Goal: Navigation & Orientation: Find specific page/section

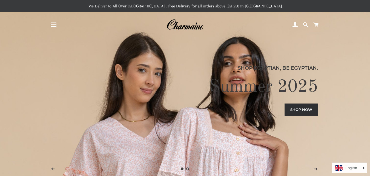
click at [54, 24] on button "Site navigation" at bounding box center [54, 25] width 14 height 14
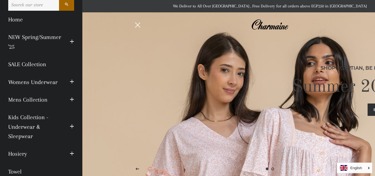
scroll to position [8, 0]
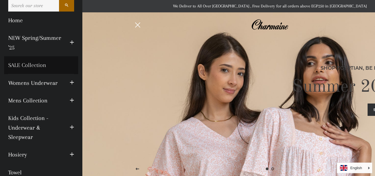
click at [42, 62] on link "SALE Collection" at bounding box center [41, 65] width 74 height 18
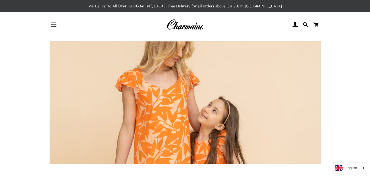
click at [50, 27] on button "Site navigation" at bounding box center [54, 25] width 14 height 14
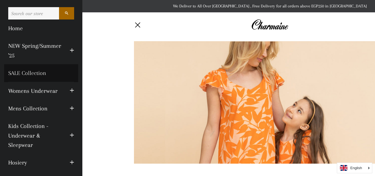
click at [32, 72] on link "SALE Collection" at bounding box center [41, 73] width 74 height 18
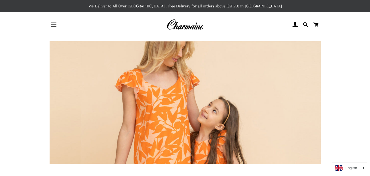
click at [53, 26] on span "button" at bounding box center [53, 26] width 5 height 1
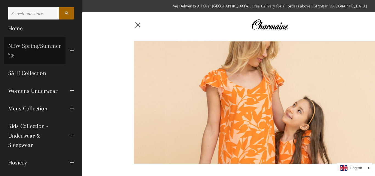
click at [31, 54] on link "NEW Spring/Summer '25" at bounding box center [34, 50] width 61 height 27
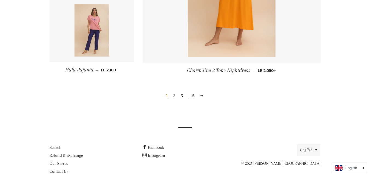
scroll to position [795, 0]
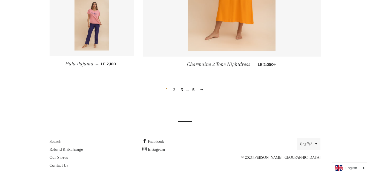
click at [172, 90] on link "2" at bounding box center [174, 90] width 7 height 8
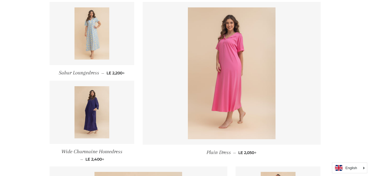
scroll to position [411, 0]
